Goal: Task Accomplishment & Management: Complete application form

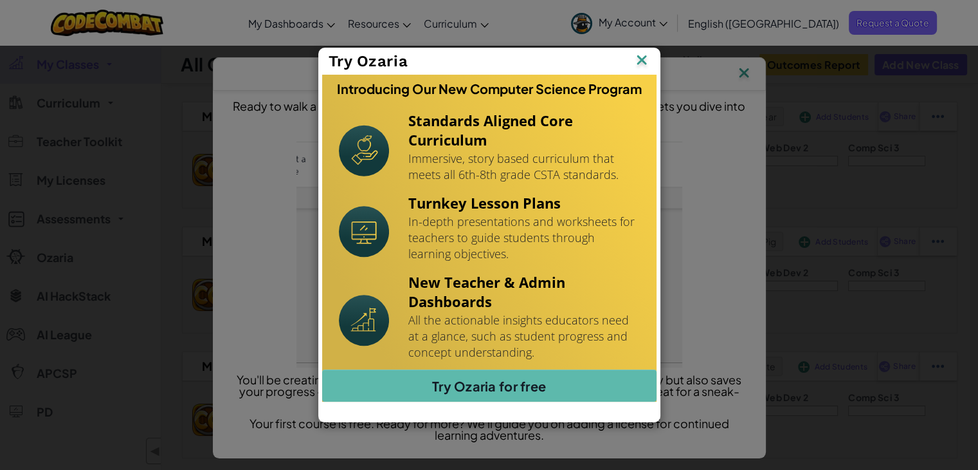
click at [0, 0] on img at bounding box center [0, 0] width 0 height 0
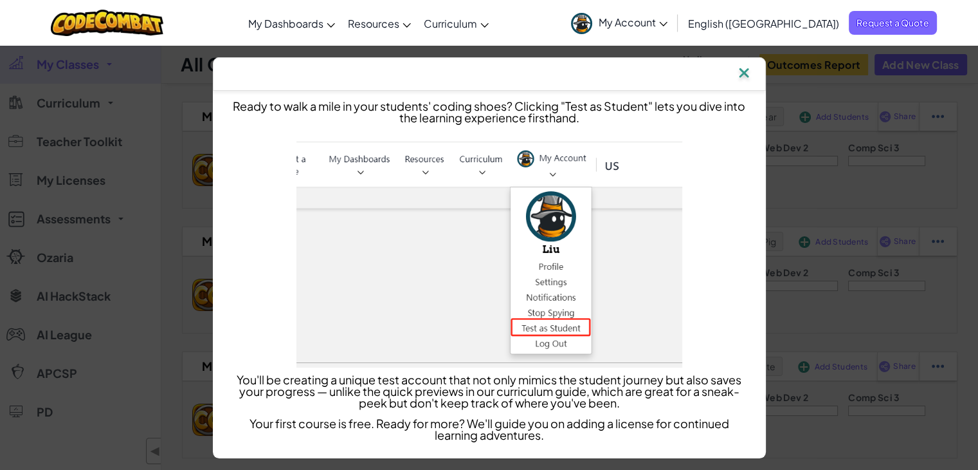
click at [751, 73] on img at bounding box center [744, 73] width 17 height 19
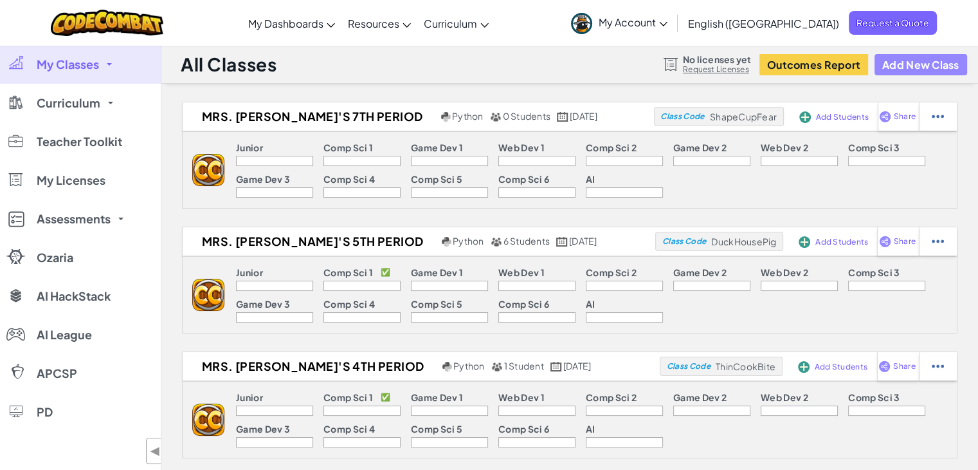
click at [892, 70] on button "Add New Class" at bounding box center [921, 64] width 93 height 21
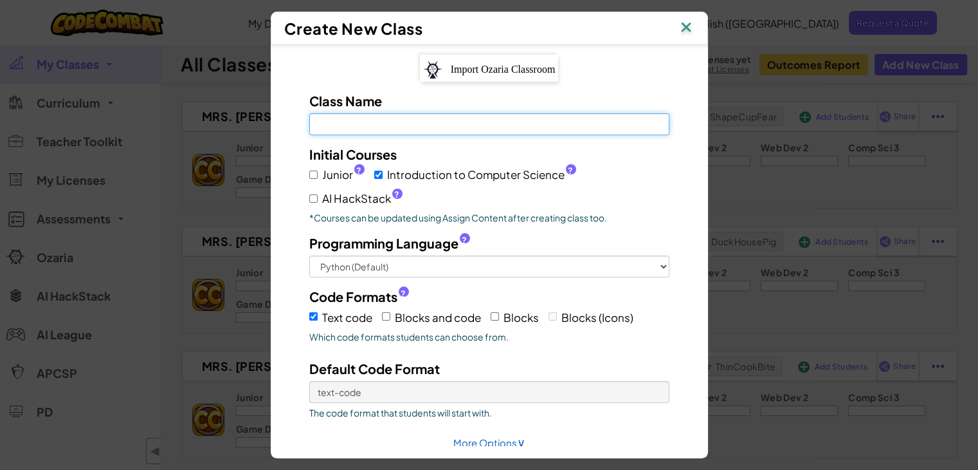
click at [468, 129] on input "Class Name Field is required" at bounding box center [489, 124] width 360 height 22
type input "m"
type input "[PERSON_NAME] 6th Period Class"
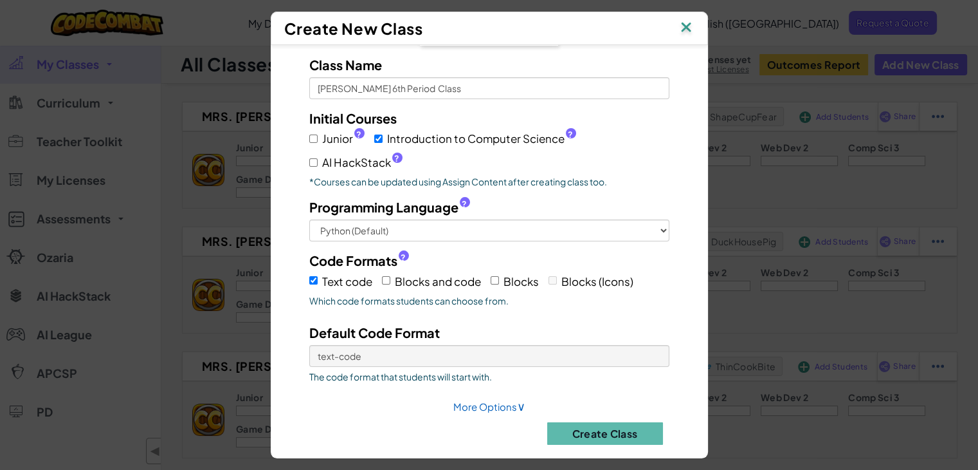
scroll to position [43, 0]
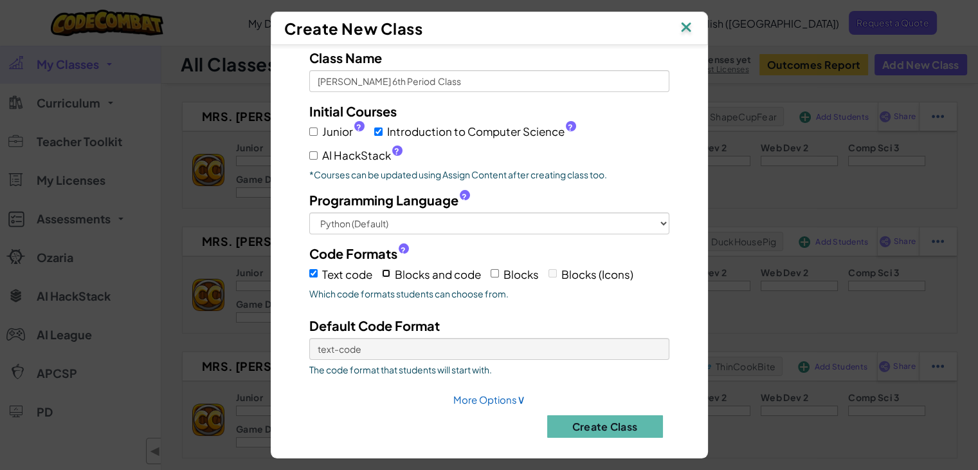
click at [383, 270] on input "Blocks and code" at bounding box center [386, 273] width 8 height 8
checkbox input "true"
click at [491, 270] on input "Blocks" at bounding box center [495, 273] width 8 height 8
checkbox input "true"
click at [562, 269] on span "Blocks (Icons)" at bounding box center [598, 274] width 72 height 14
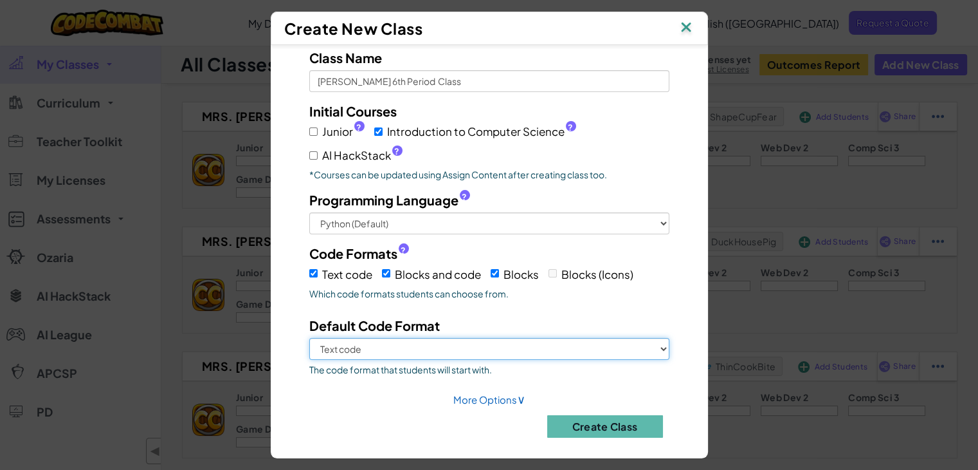
click at [645, 345] on select "Text code Blocks and code Blocks" at bounding box center [489, 349] width 360 height 22
click at [309, 338] on select "Text code Blocks and code Blocks" at bounding box center [489, 349] width 360 height 22
click at [611, 344] on select "Text code Blocks and code Blocks" at bounding box center [489, 349] width 360 height 22
select select "text-code"
click at [309, 338] on select "Text code Blocks and code Blocks" at bounding box center [489, 349] width 360 height 22
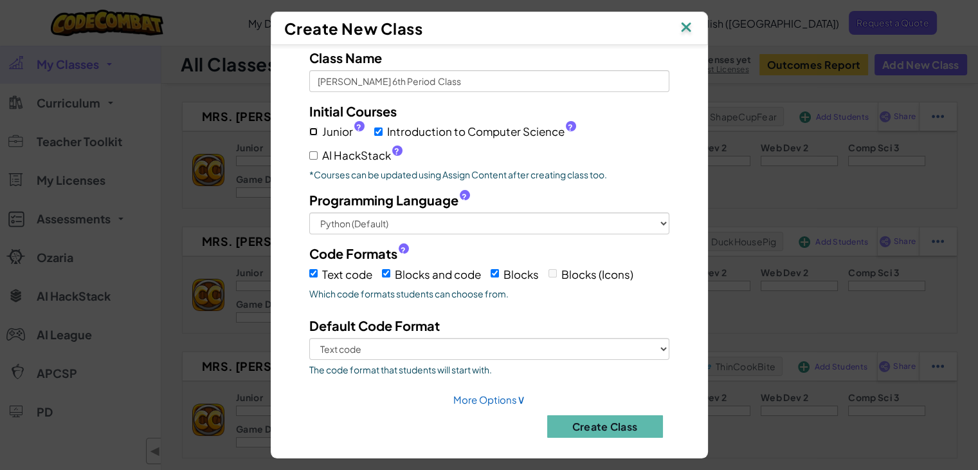
click at [309, 129] on input "Junior ?" at bounding box center [313, 131] width 8 height 8
checkbox input "true"
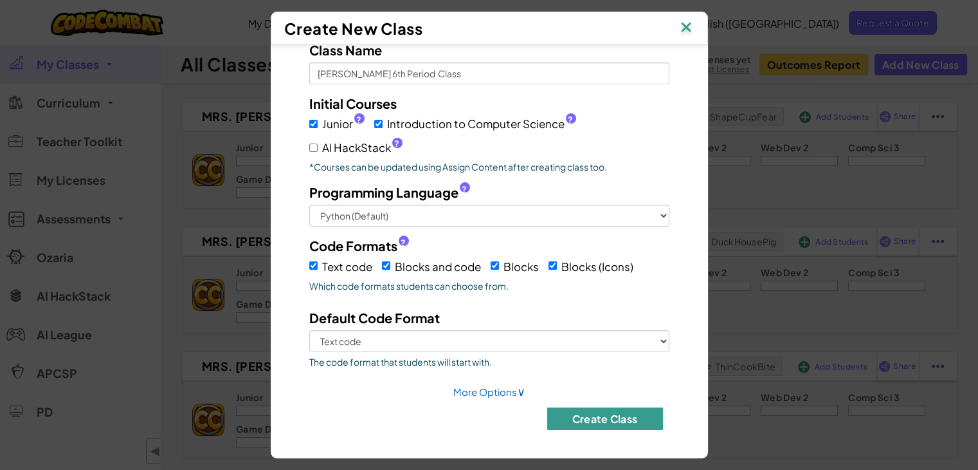
click at [627, 416] on button "Create Class" at bounding box center [605, 418] width 116 height 23
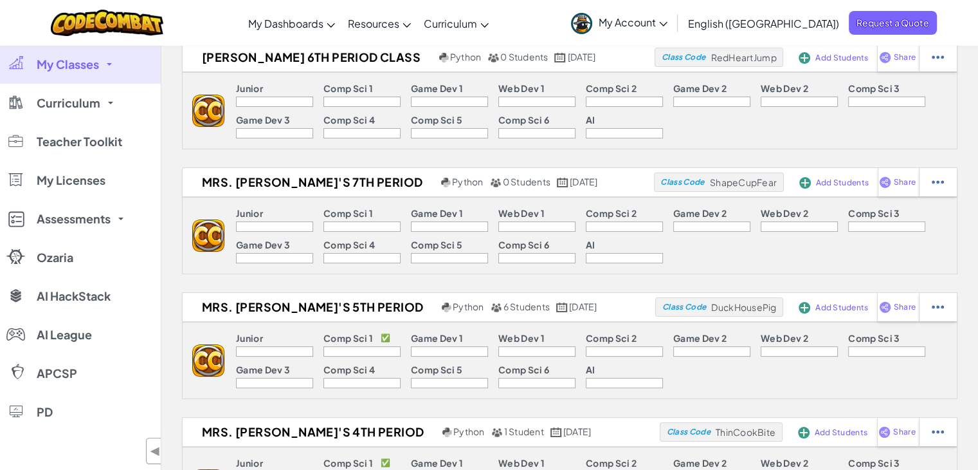
scroll to position [0, 0]
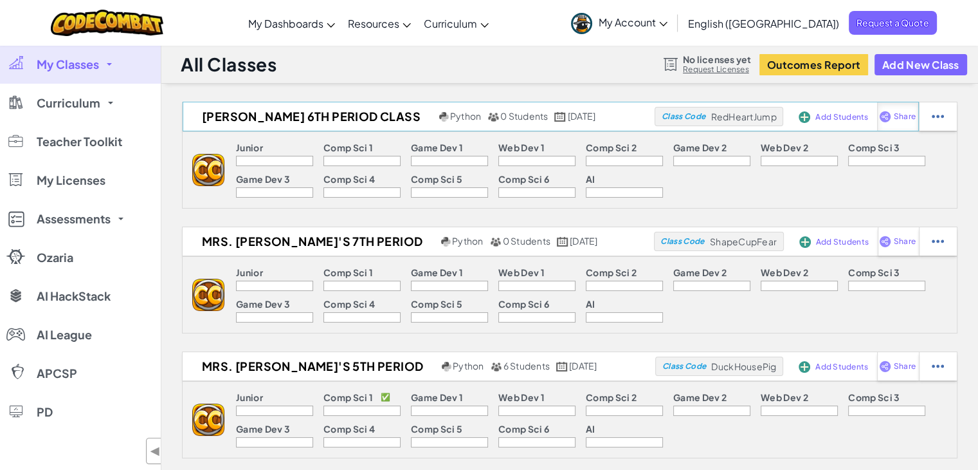
click at [903, 118] on span "Share" at bounding box center [905, 117] width 22 height 8
select select "write"
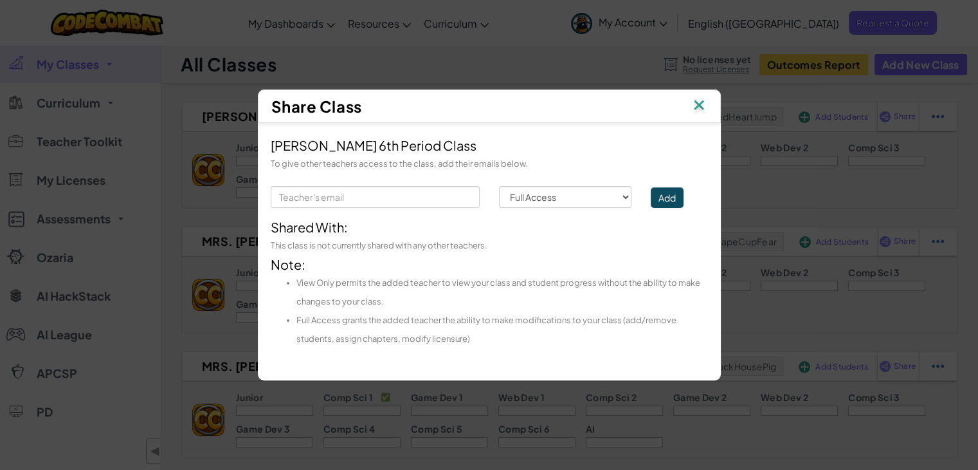
click at [692, 106] on img at bounding box center [699, 105] width 17 height 19
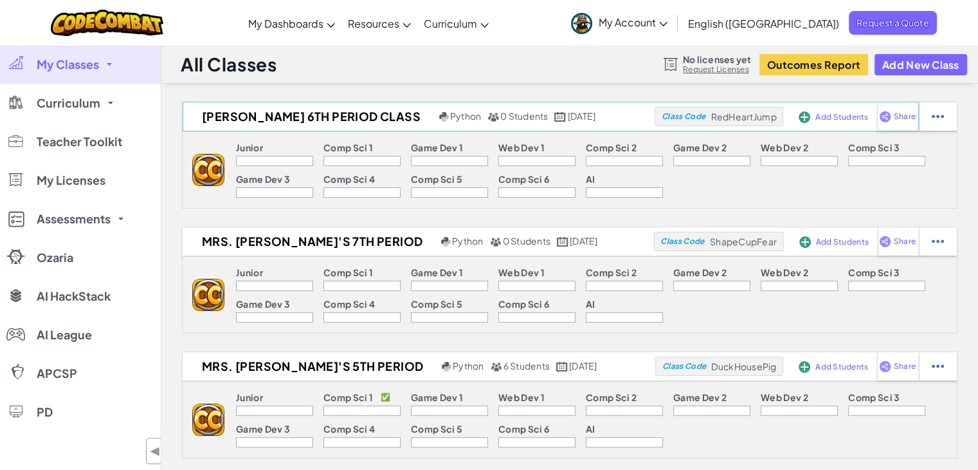
click at [821, 119] on span "Add Students" at bounding box center [842, 117] width 53 height 8
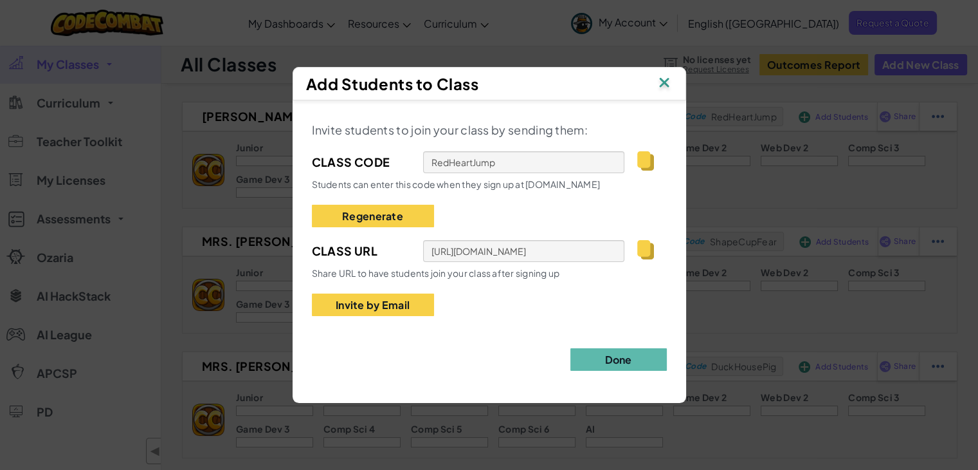
click at [640, 250] on img at bounding box center [646, 249] width 16 height 19
click at [666, 79] on img at bounding box center [664, 83] width 17 height 19
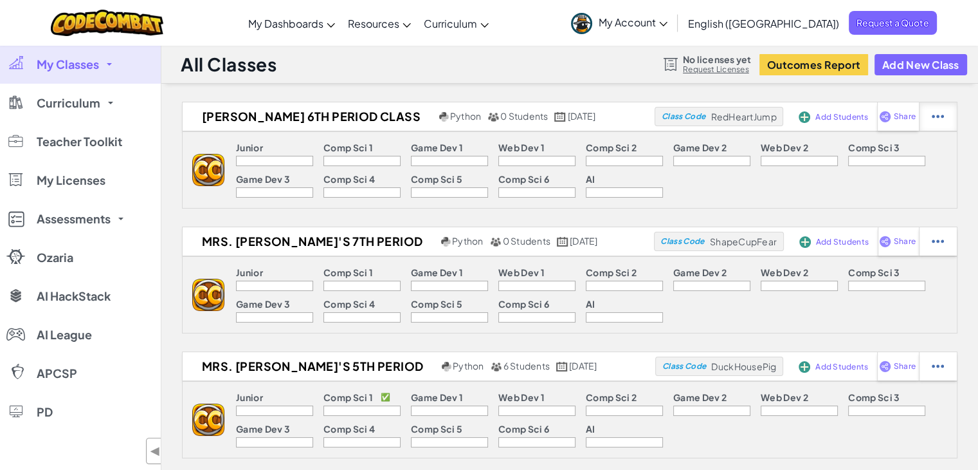
click at [939, 116] on img at bounding box center [938, 117] width 12 height 12
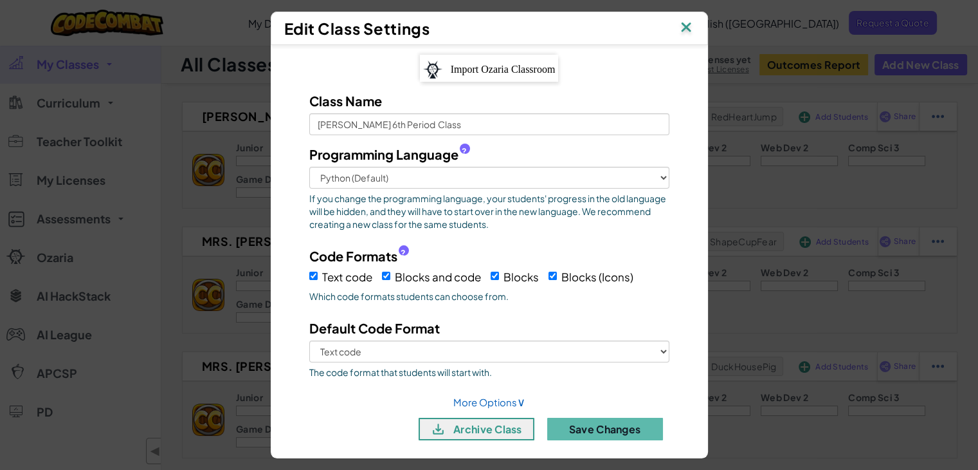
click at [693, 24] on img at bounding box center [686, 28] width 17 height 19
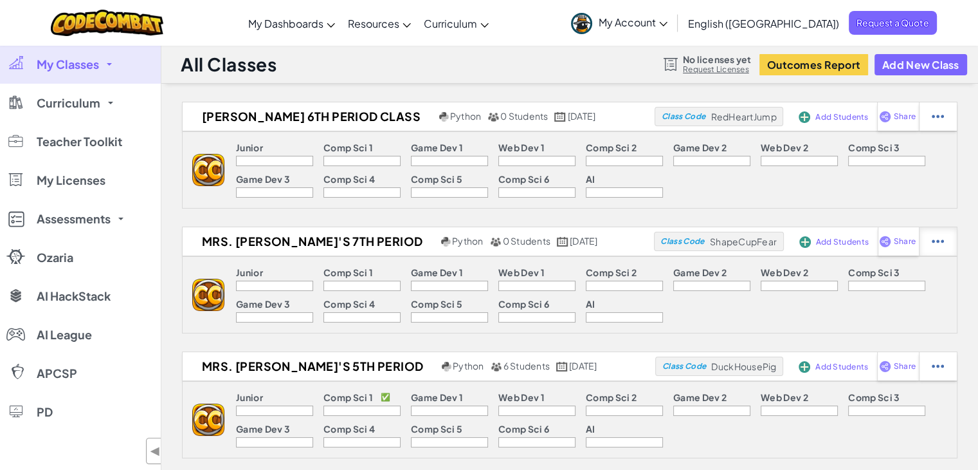
click at [945, 131] on div at bounding box center [938, 116] width 38 height 28
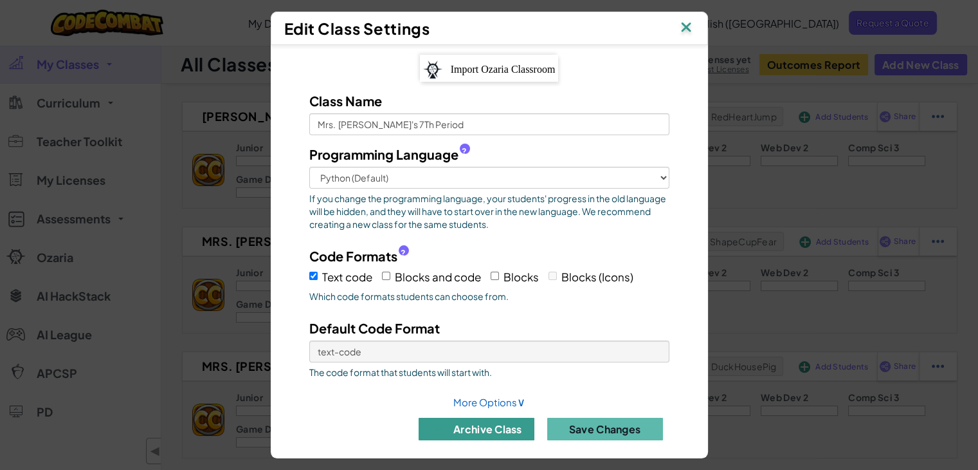
click at [496, 430] on button "archive class" at bounding box center [477, 429] width 116 height 23
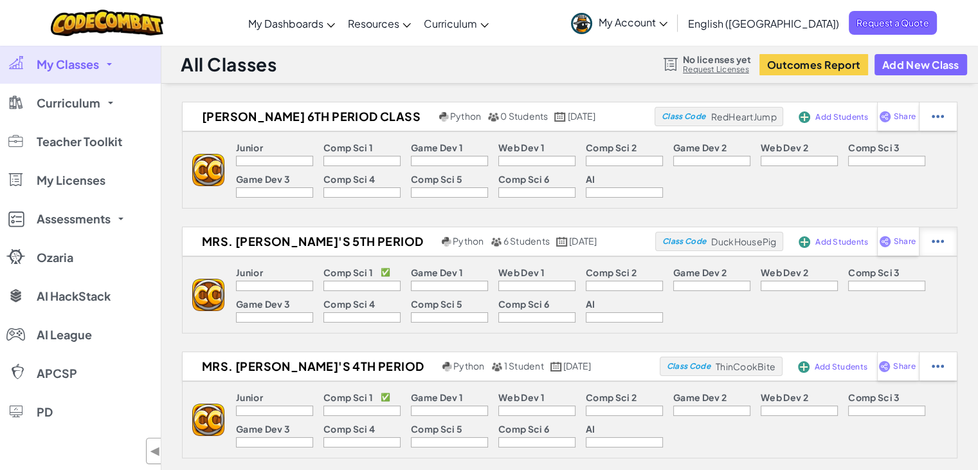
click at [941, 122] on img at bounding box center [938, 117] width 12 height 12
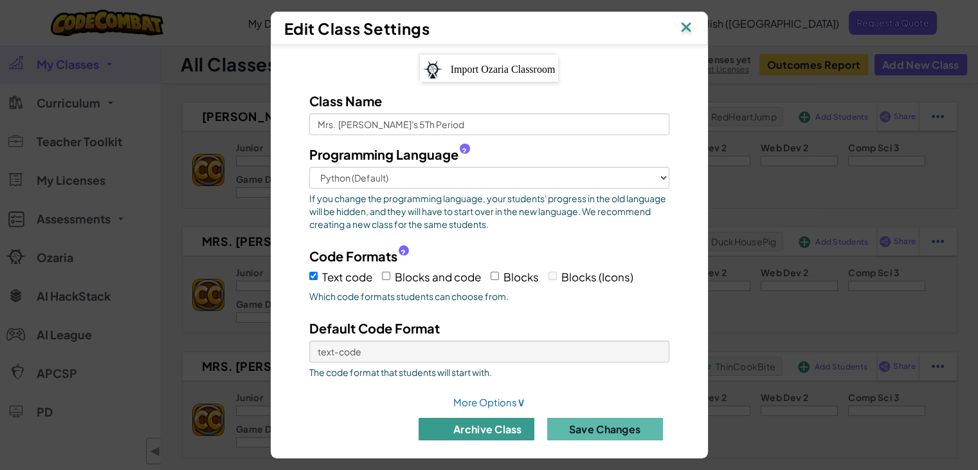
click at [466, 430] on button "archive class" at bounding box center [477, 429] width 116 height 23
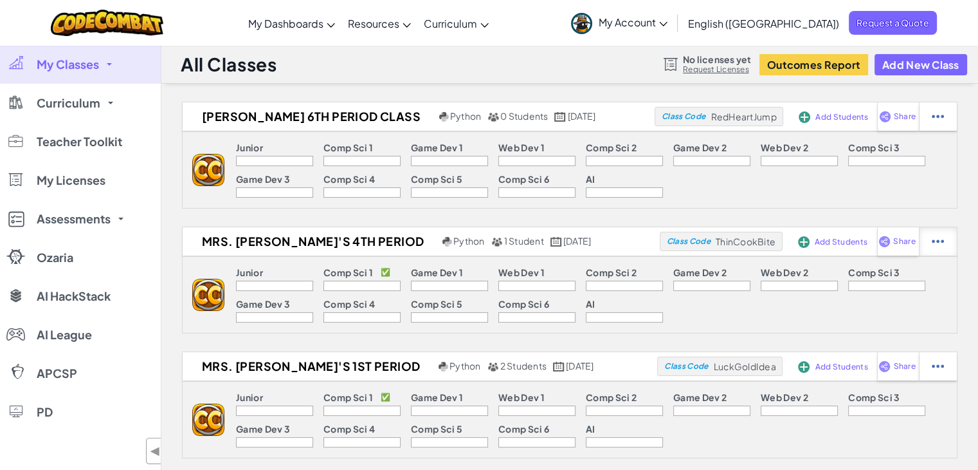
click at [937, 122] on img at bounding box center [938, 117] width 12 height 12
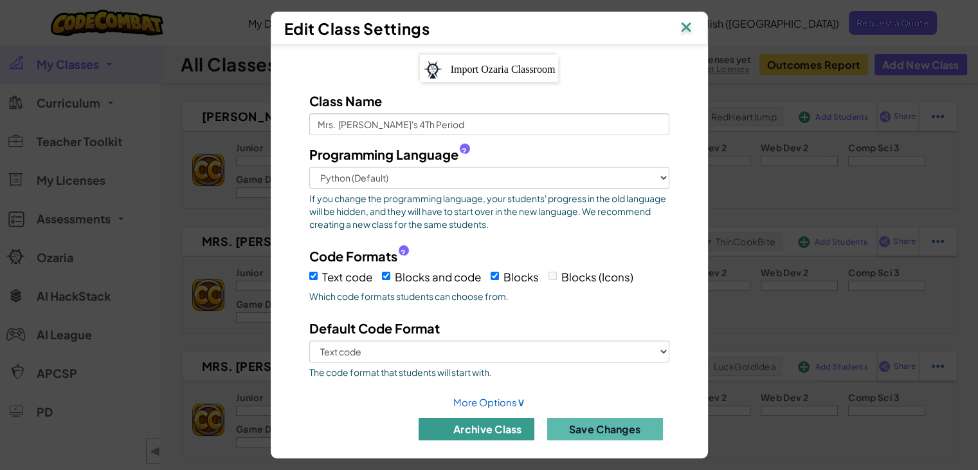
click at [491, 427] on button "archive class" at bounding box center [477, 429] width 116 height 23
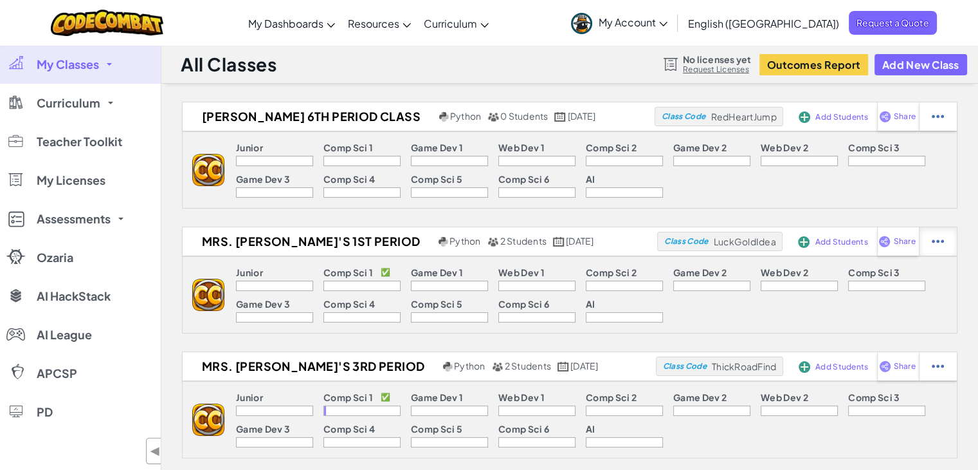
click at [940, 122] on img at bounding box center [938, 117] width 12 height 12
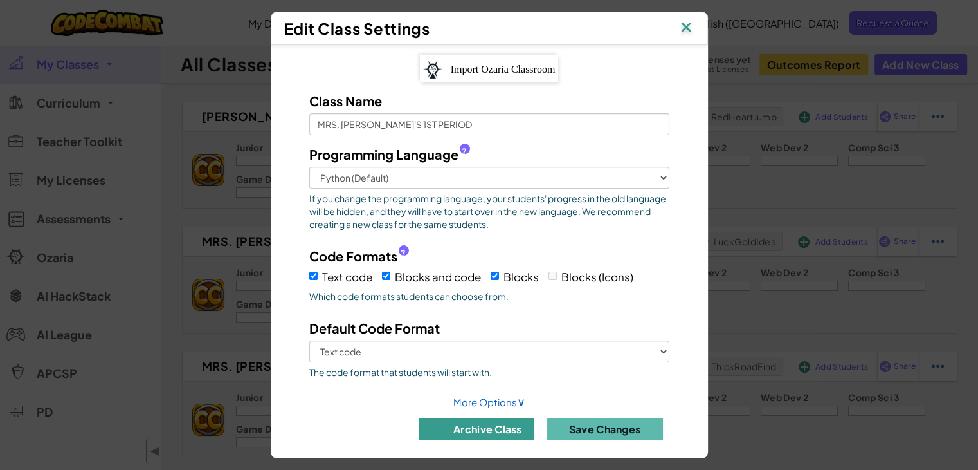
click at [473, 421] on button "archive class" at bounding box center [477, 429] width 116 height 23
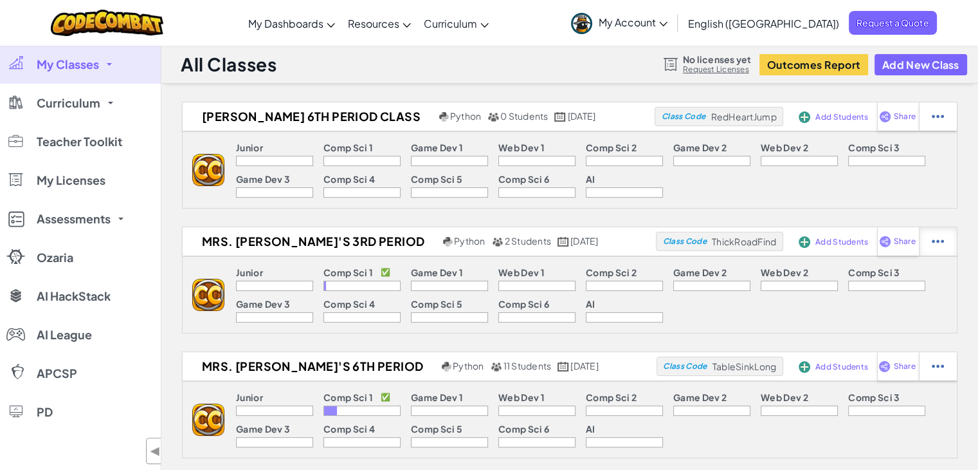
click at [930, 131] on div at bounding box center [938, 116] width 38 height 28
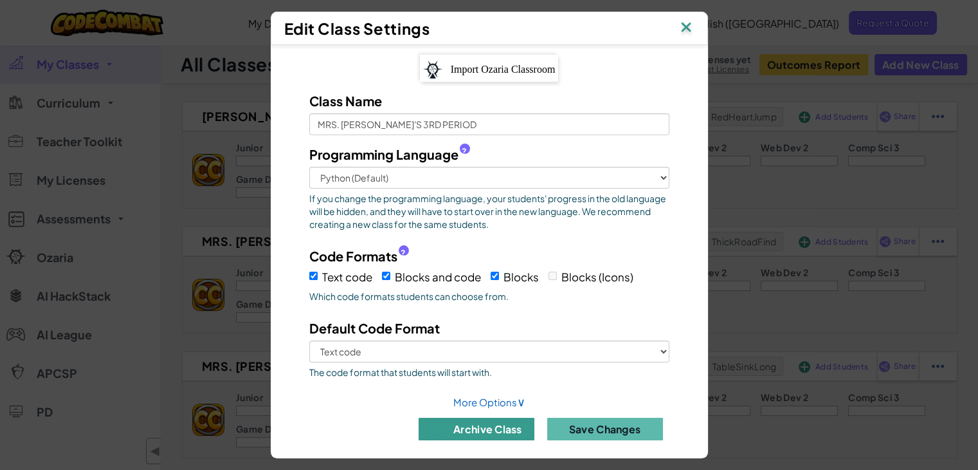
click at [509, 428] on button "archive class" at bounding box center [477, 429] width 116 height 23
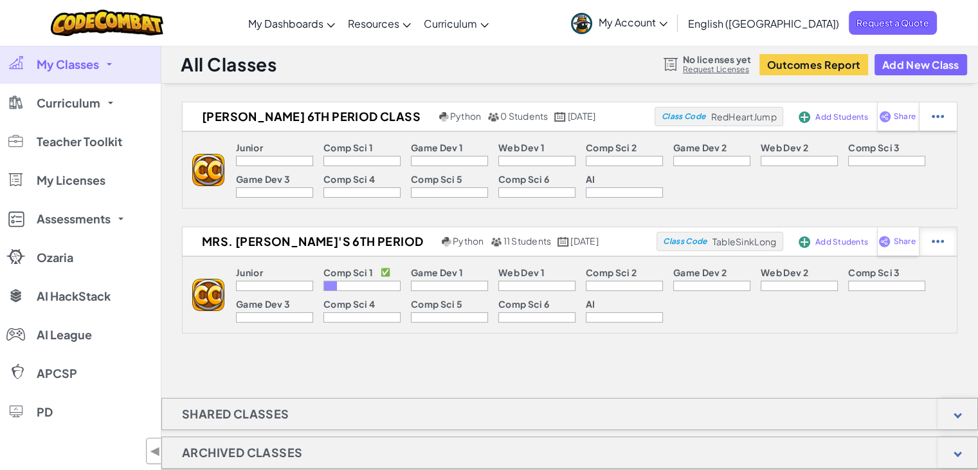
click at [942, 122] on img at bounding box center [938, 117] width 12 height 12
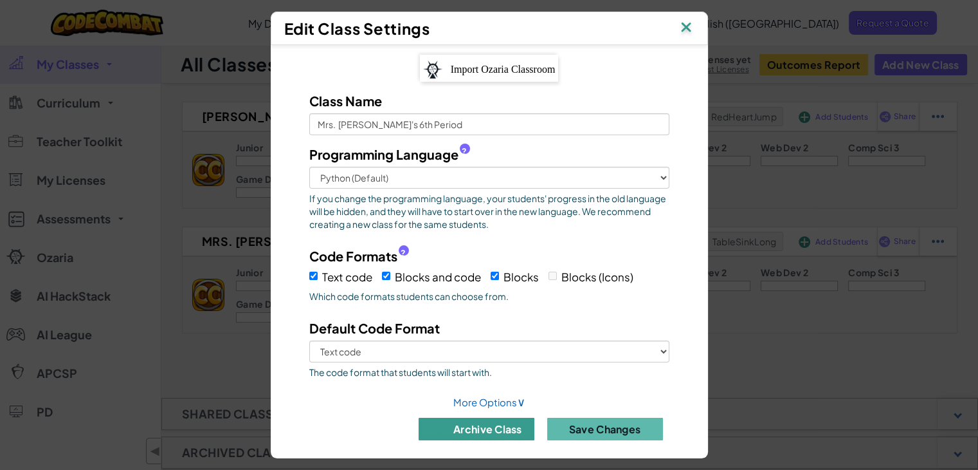
click at [488, 425] on button "archive class" at bounding box center [477, 429] width 116 height 23
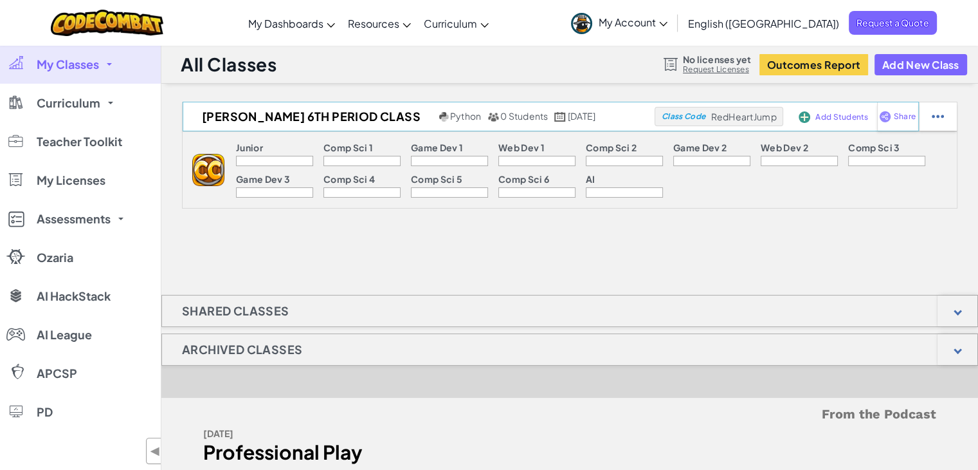
click at [843, 113] on span "Add Students" at bounding box center [842, 117] width 53 height 8
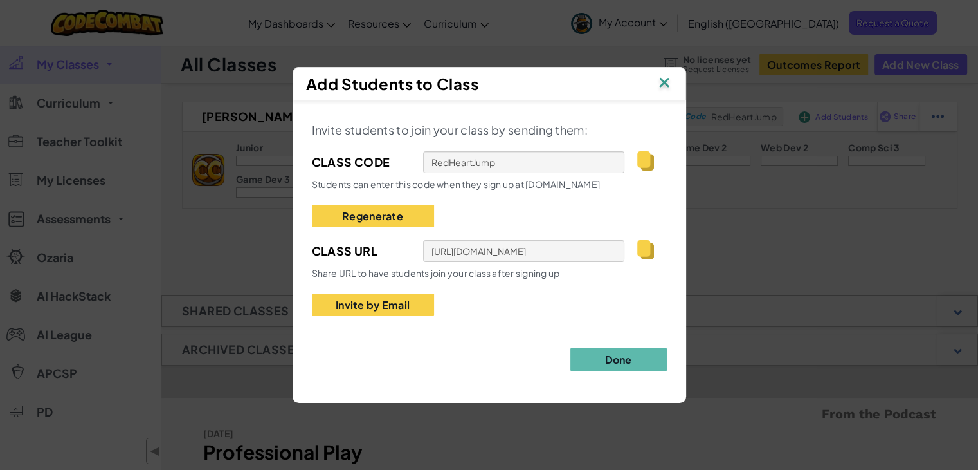
click at [643, 163] on img at bounding box center [646, 160] width 16 height 19
click at [663, 82] on img at bounding box center [664, 83] width 17 height 19
